Goal: Information Seeking & Learning: Find specific fact

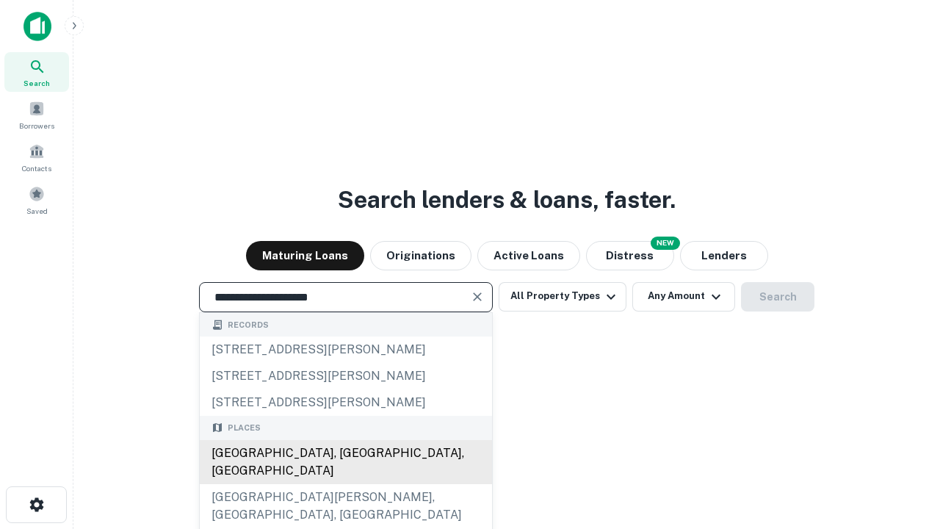
click at [345, 484] on div "[GEOGRAPHIC_DATA], [GEOGRAPHIC_DATA], [GEOGRAPHIC_DATA]" at bounding box center [346, 462] width 292 height 44
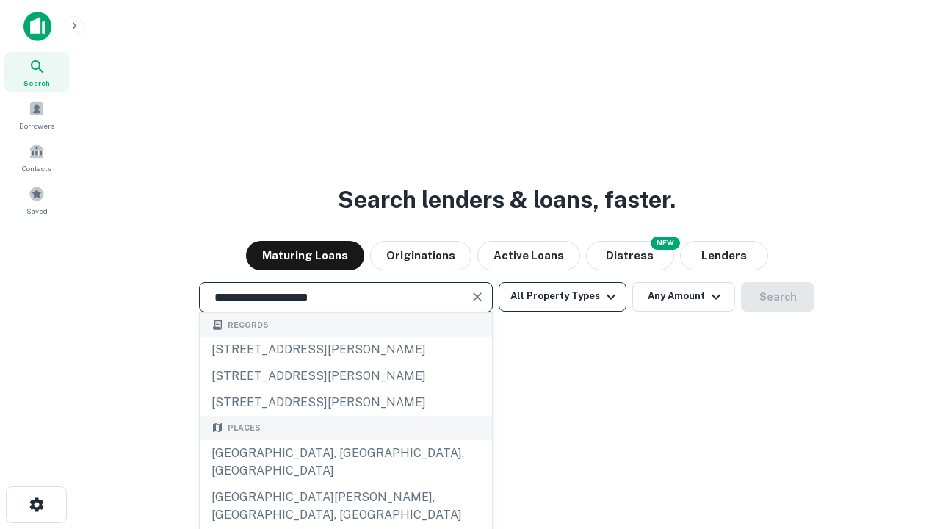
type input "**********"
click at [562, 296] on button "All Property Types" at bounding box center [562, 296] width 128 height 29
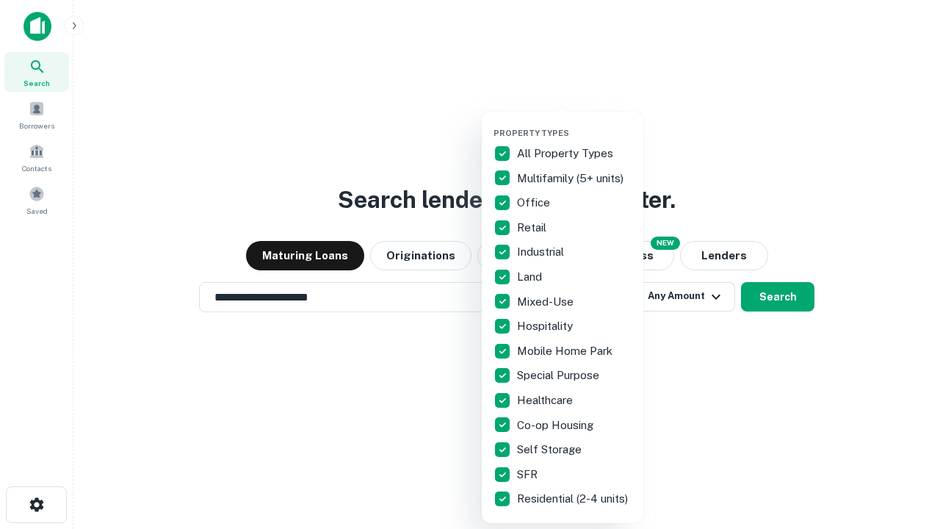
click at [574, 123] on button "button" at bounding box center [574, 123] width 162 height 1
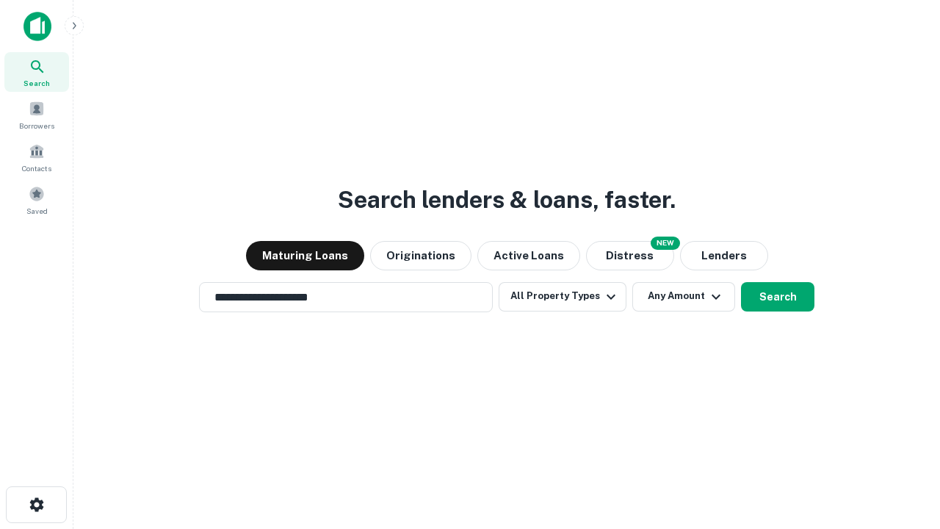
scroll to position [23, 0]
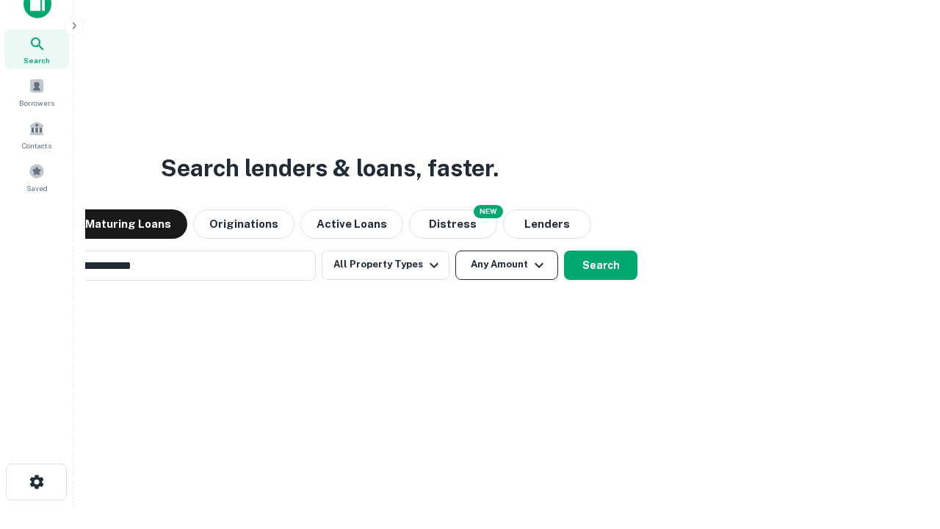
click at [455, 250] on button "Any Amount" at bounding box center [506, 264] width 103 height 29
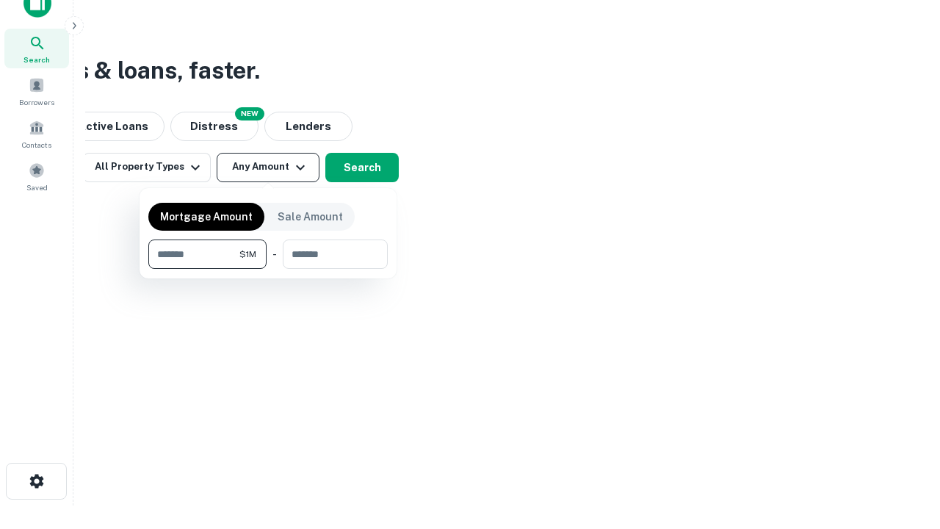
type input "*******"
click at [268, 269] on button "button" at bounding box center [267, 269] width 239 height 1
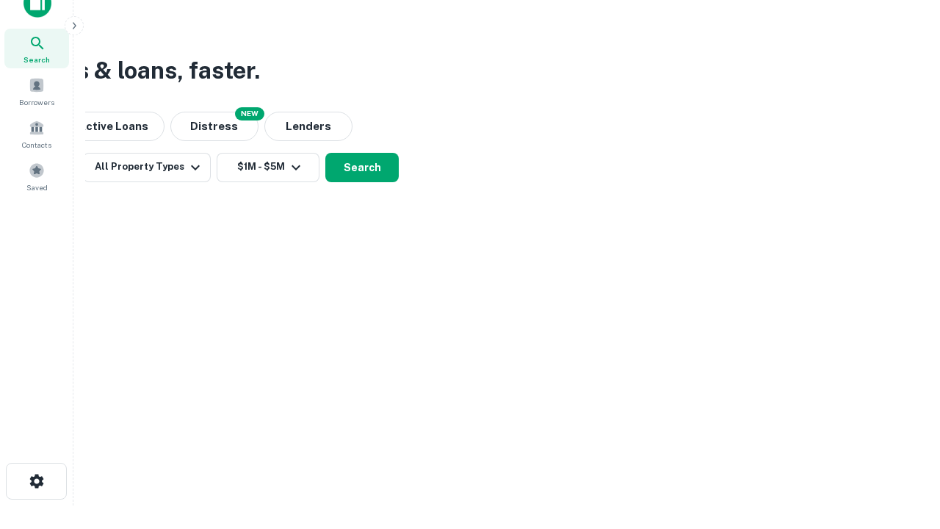
scroll to position [23, 0]
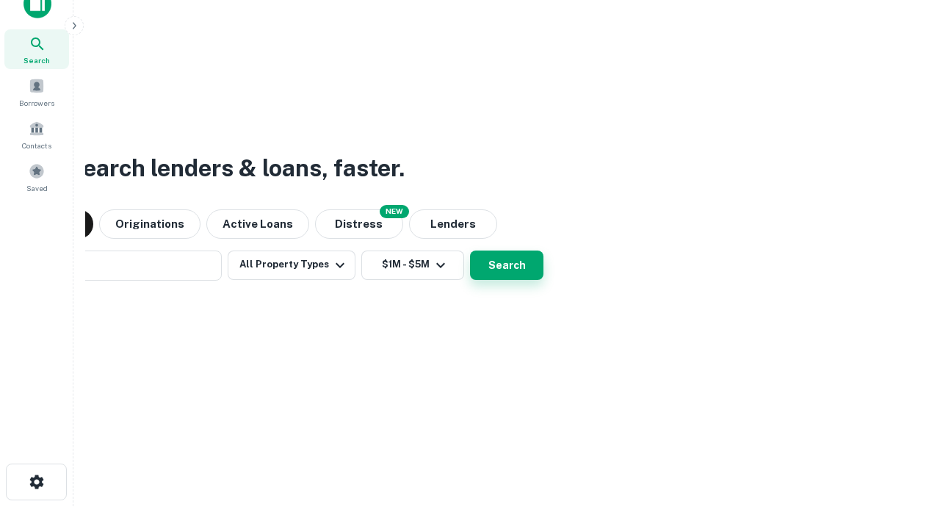
click at [470, 250] on button "Search" at bounding box center [506, 264] width 73 height 29
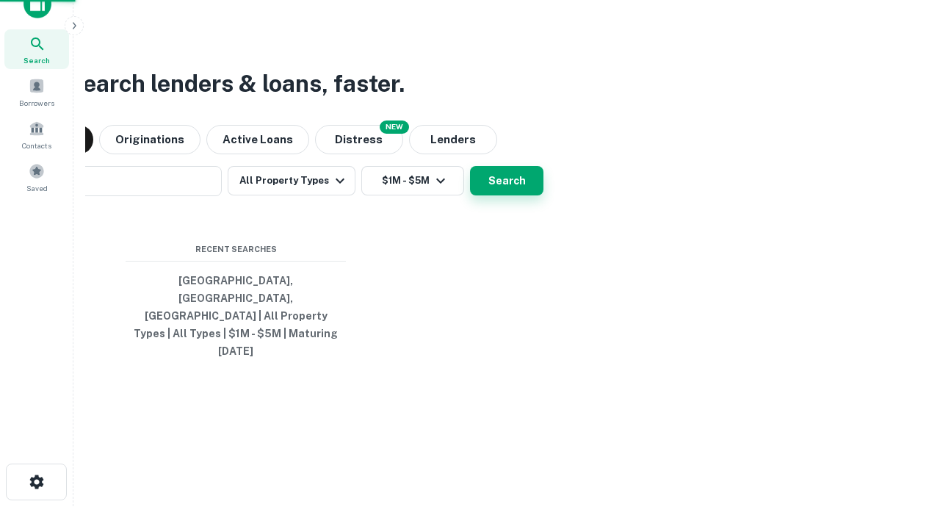
scroll to position [23, 0]
